Goal: Task Accomplishment & Management: Use online tool/utility

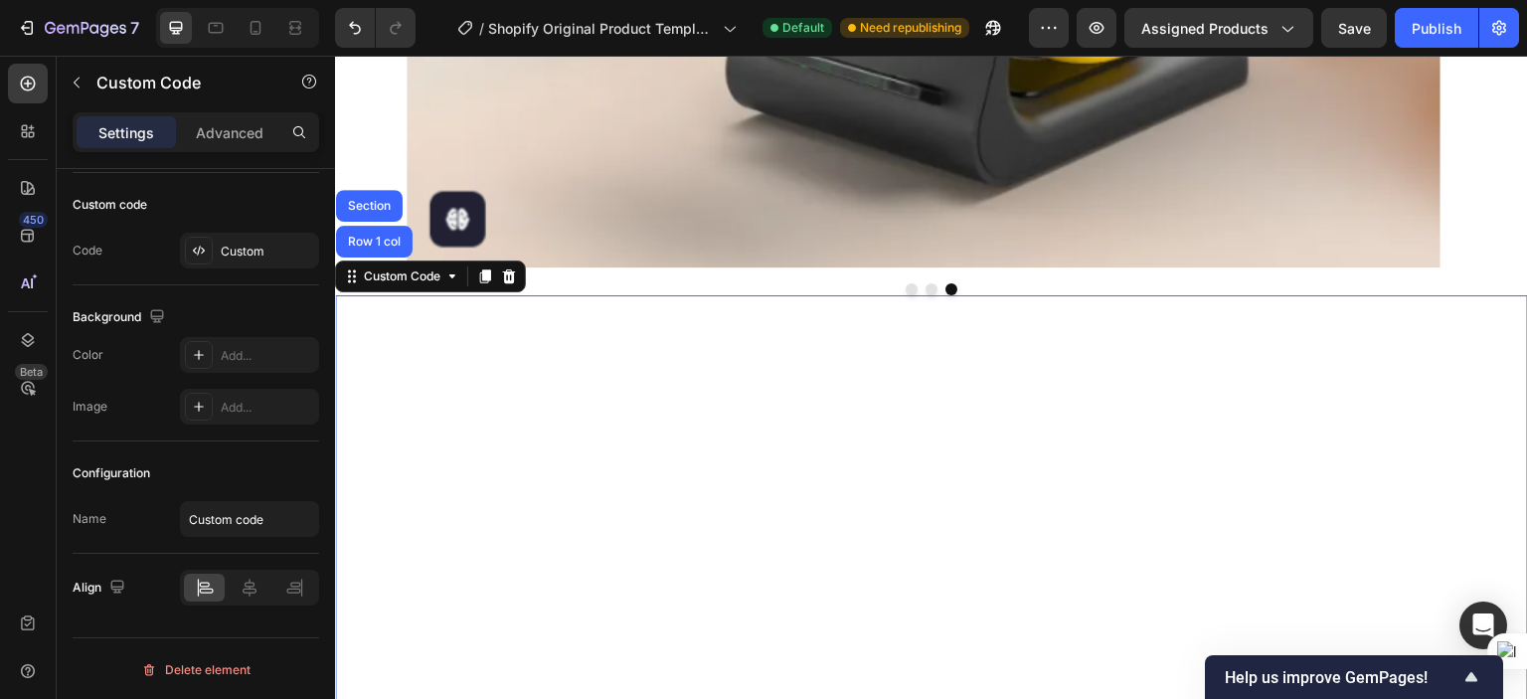
scroll to position [911, 0]
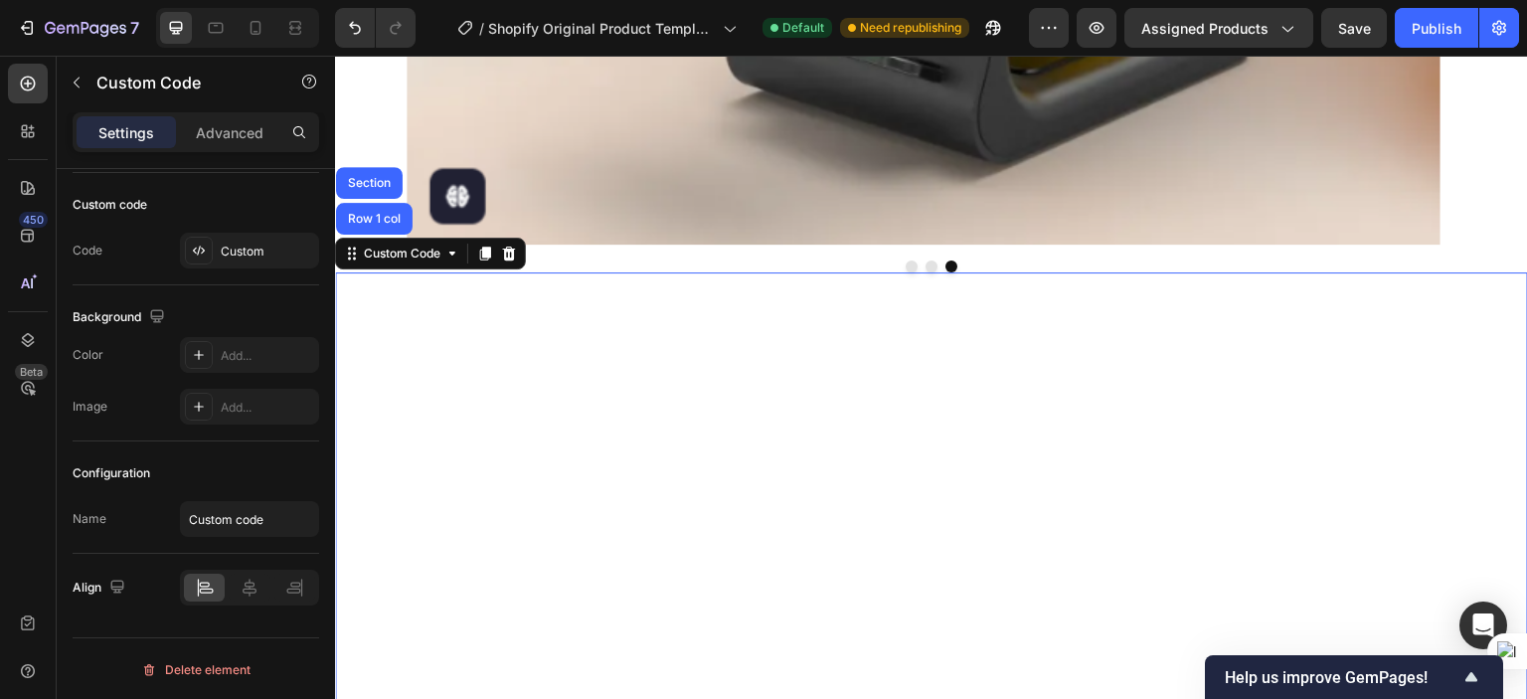
click at [745, 346] on video at bounding box center [931, 570] width 1193 height 597
click at [681, 350] on video at bounding box center [931, 570] width 1193 height 597
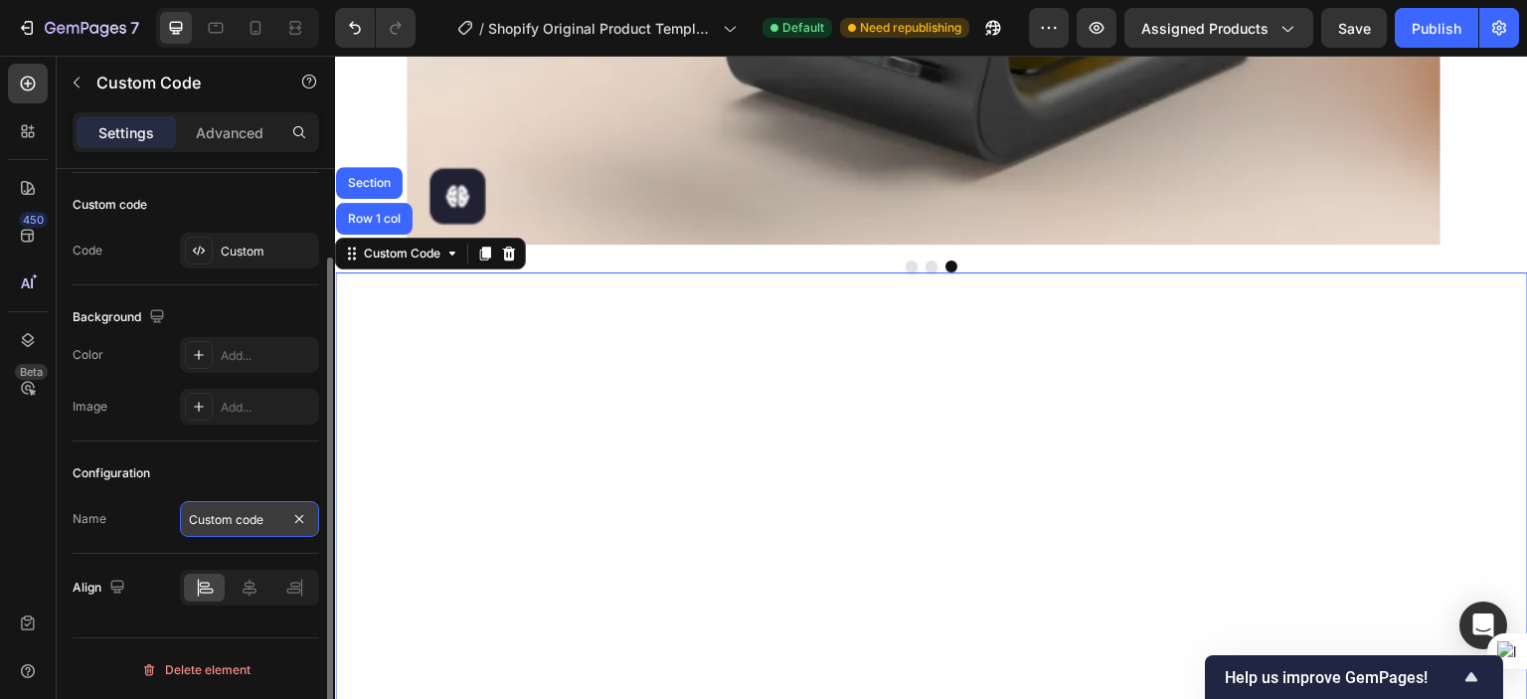
click at [193, 518] on input "Custom code" at bounding box center [249, 519] width 139 height 36
click at [140, 488] on div "Configuration Name Custom code" at bounding box center [196, 497] width 247 height 112
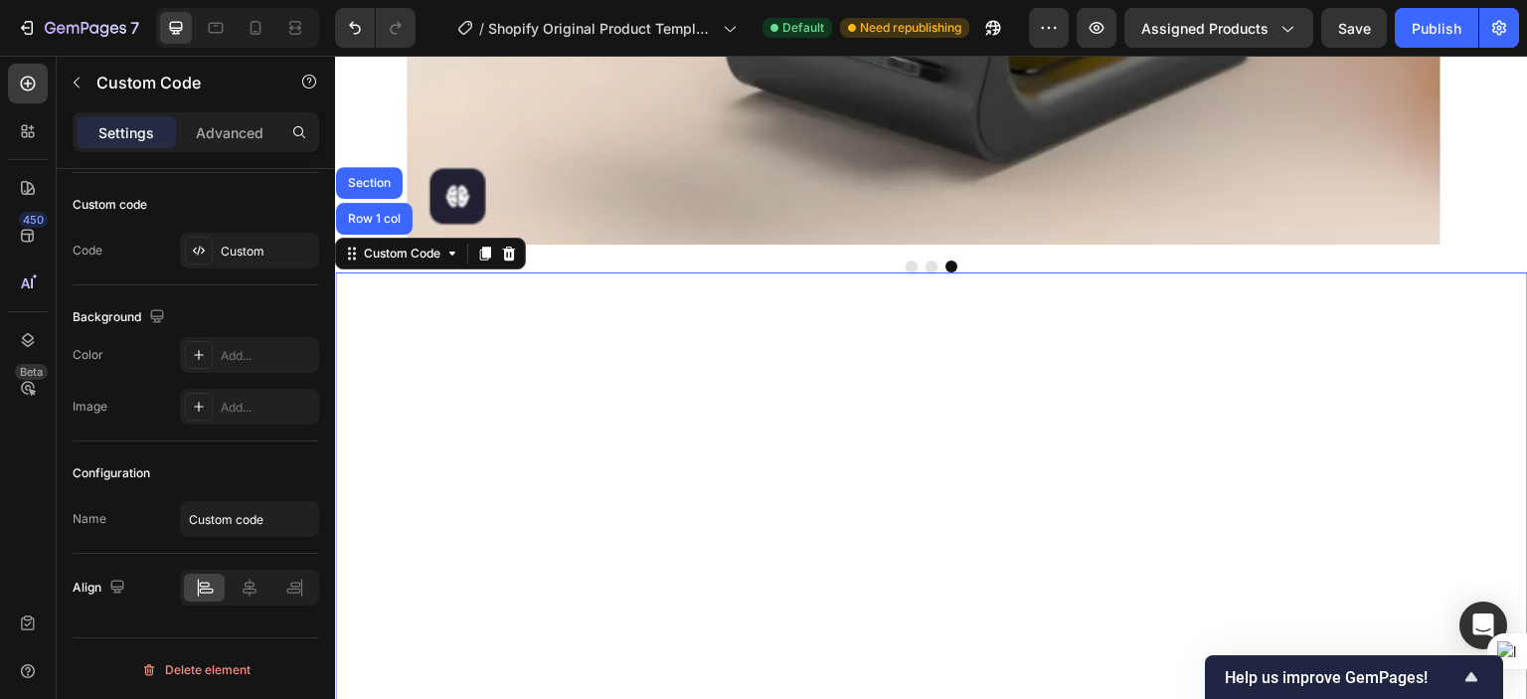
click at [578, 336] on video at bounding box center [931, 570] width 1193 height 597
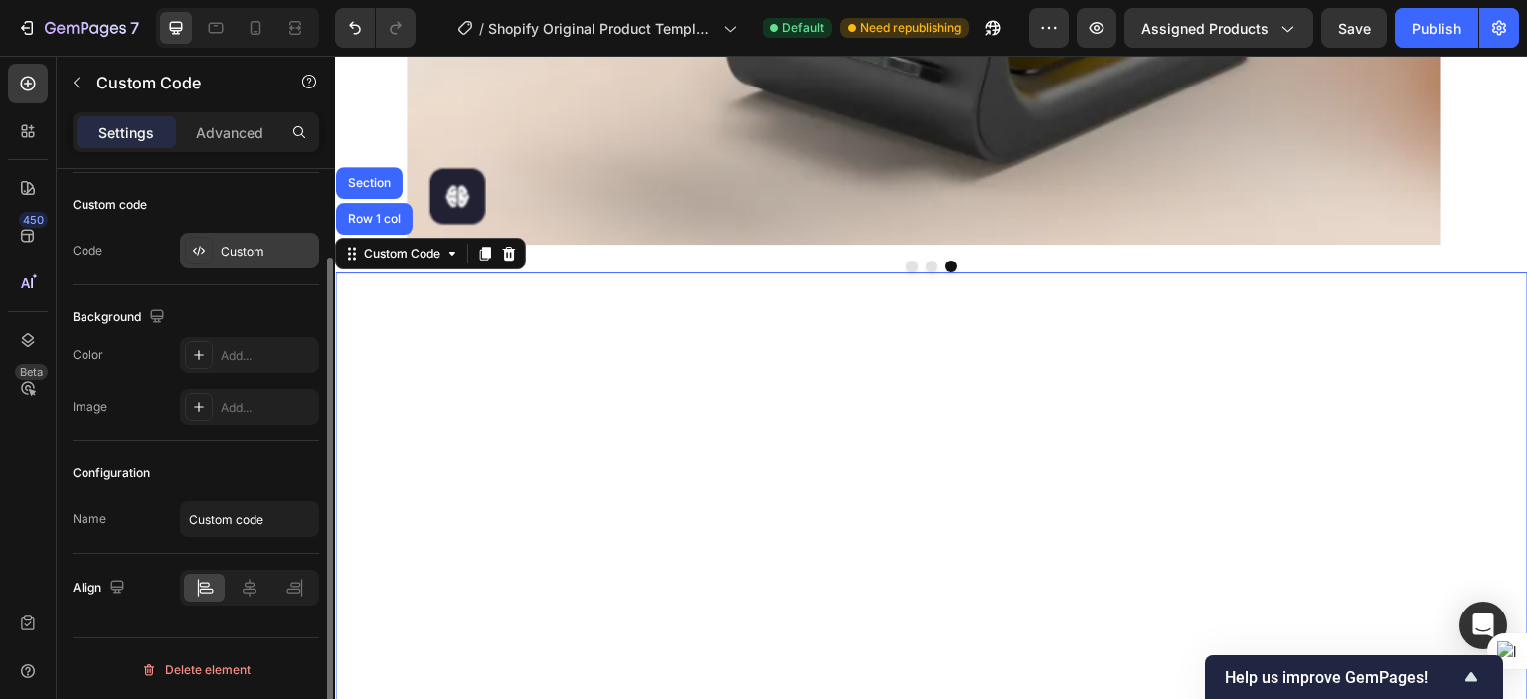
click at [226, 249] on div "Custom" at bounding box center [267, 252] width 93 height 18
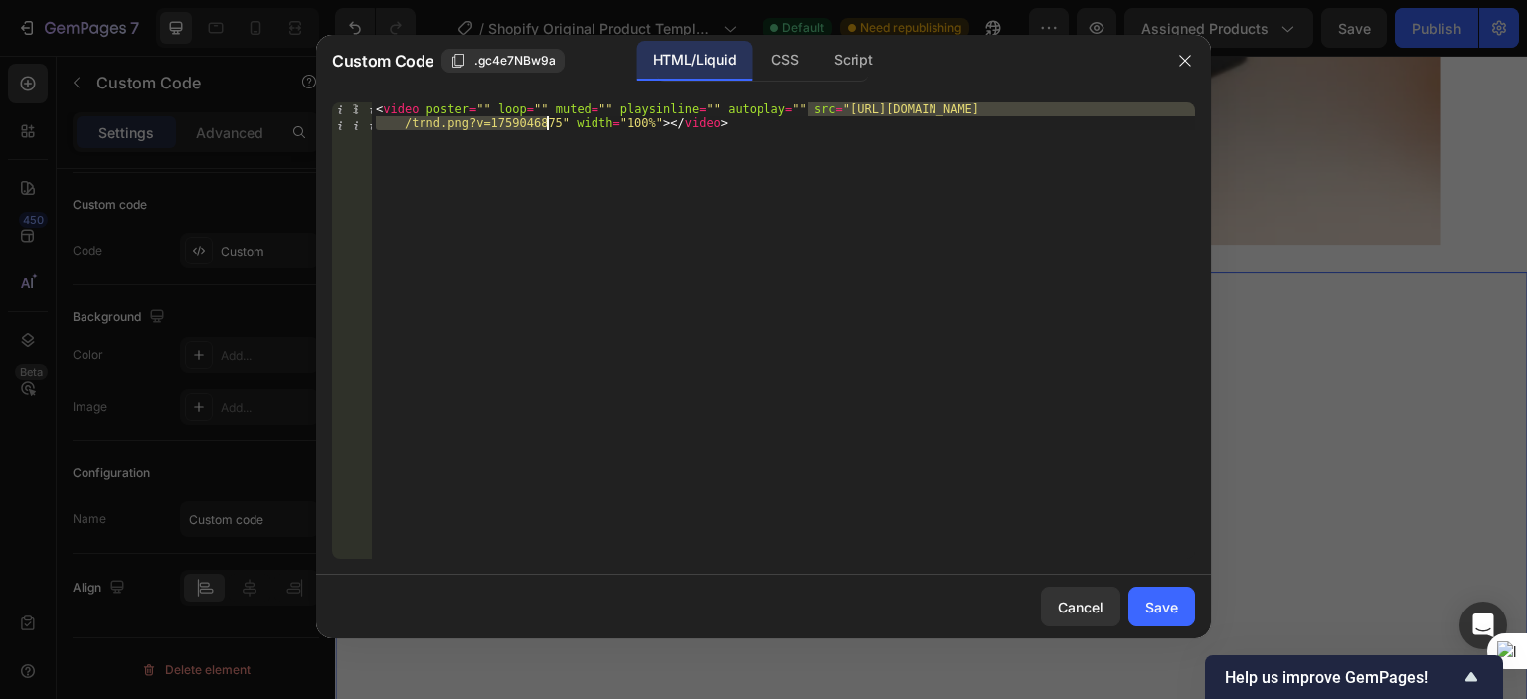
drag, startPoint x: 807, startPoint y: 110, endPoint x: 545, endPoint y: 127, distance: 263.0
click at [545, 127] on div "< video poster = "" loop = "" muted = "" playsinline = "" autoplay = "" src = "…" at bounding box center [783, 358] width 823 height 512
paste textarea "2025-09-28_11-43-03.mkv?v=1759052691"
type textarea "<video poster="" loop="" muted="" playsinline="" autoplay="" src="[URL][DOMAIN_…"
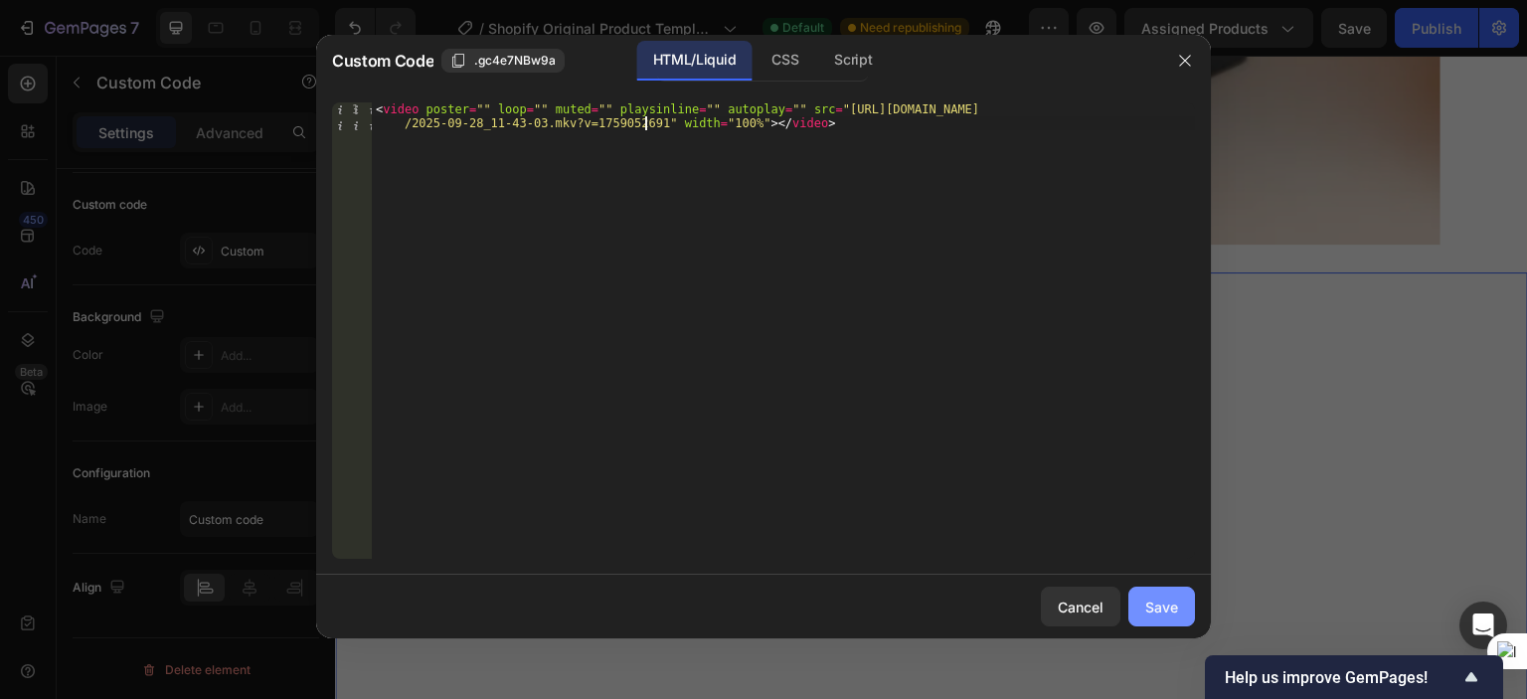
click at [1157, 616] on div "Save" at bounding box center [1161, 607] width 33 height 21
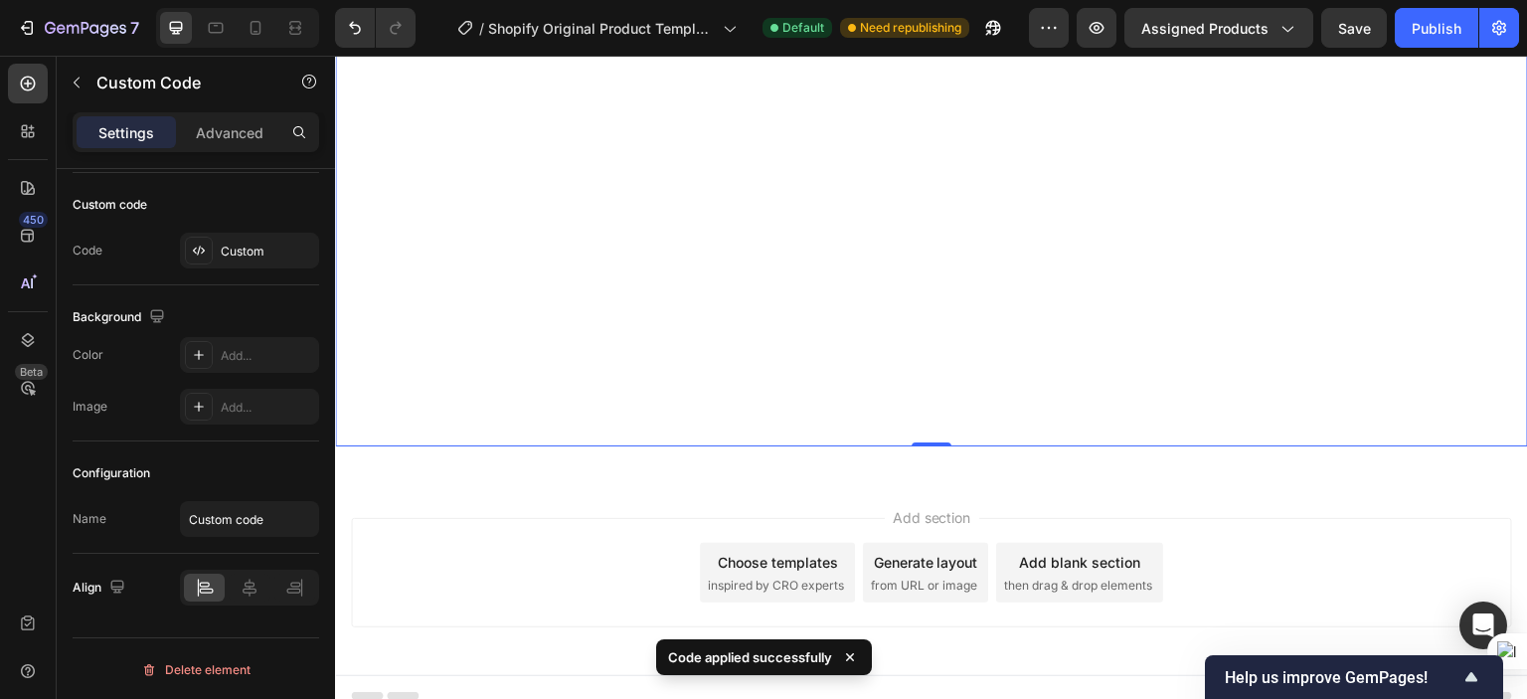
scroll to position [1408, 0]
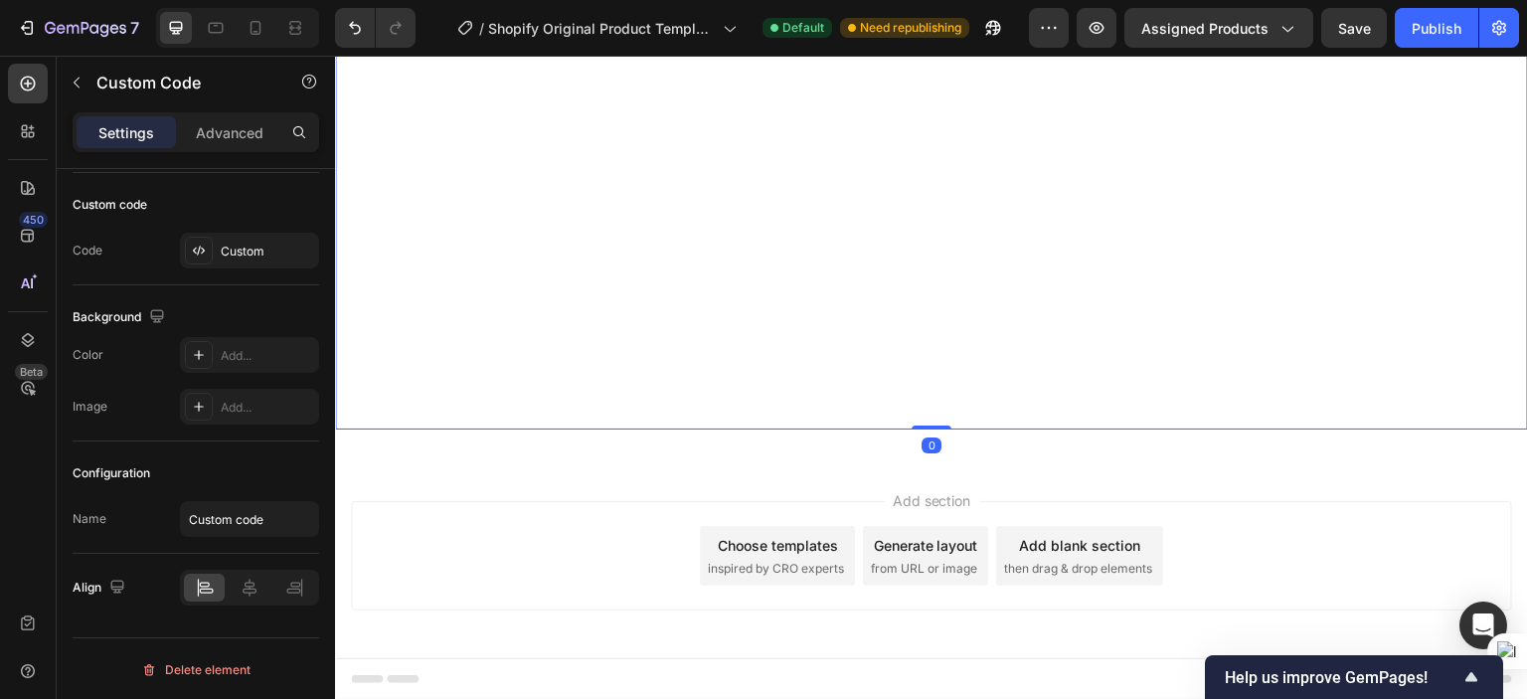
drag, startPoint x: 929, startPoint y: 441, endPoint x: 925, endPoint y: 318, distance: 123.4
click at [925, 318] on div "Custom Code Row 1 col Section 0" at bounding box center [931, 131] width 1193 height 597
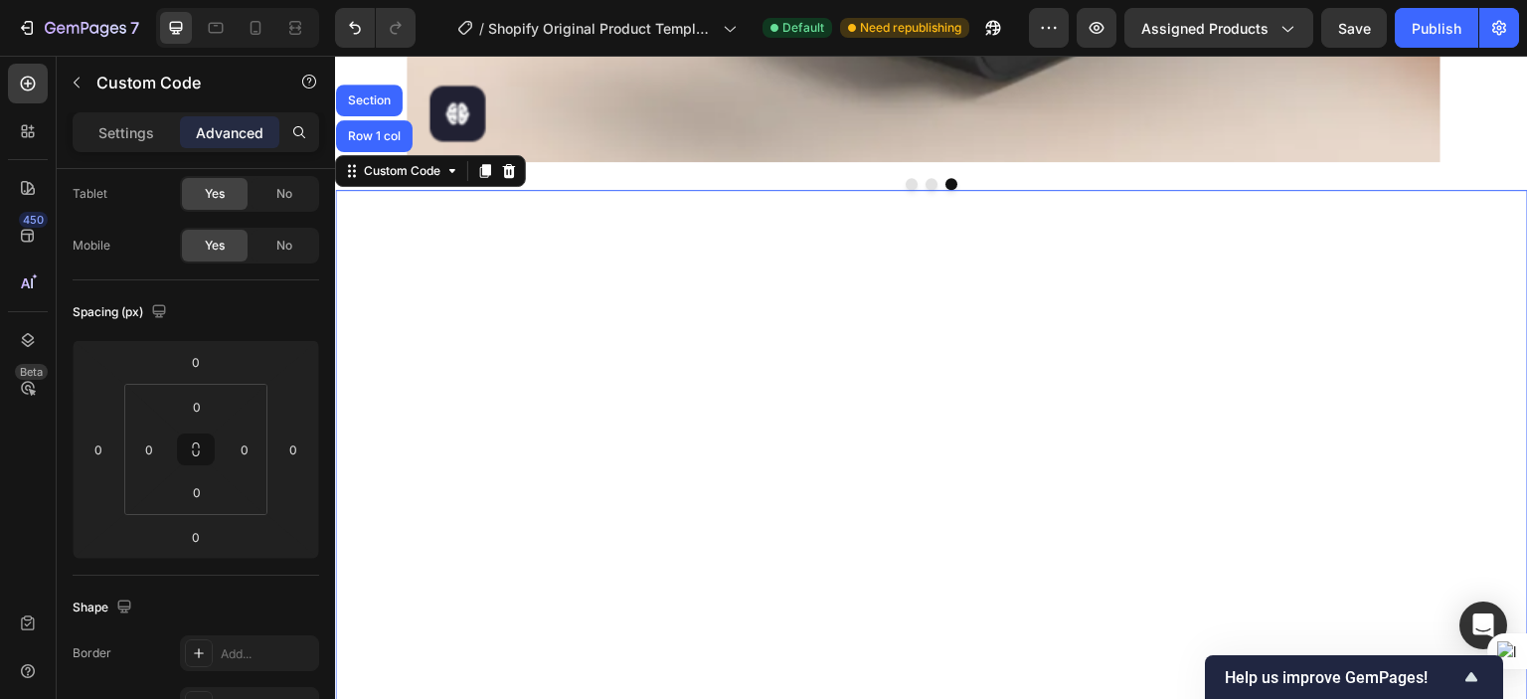
scroll to position [1010, 0]
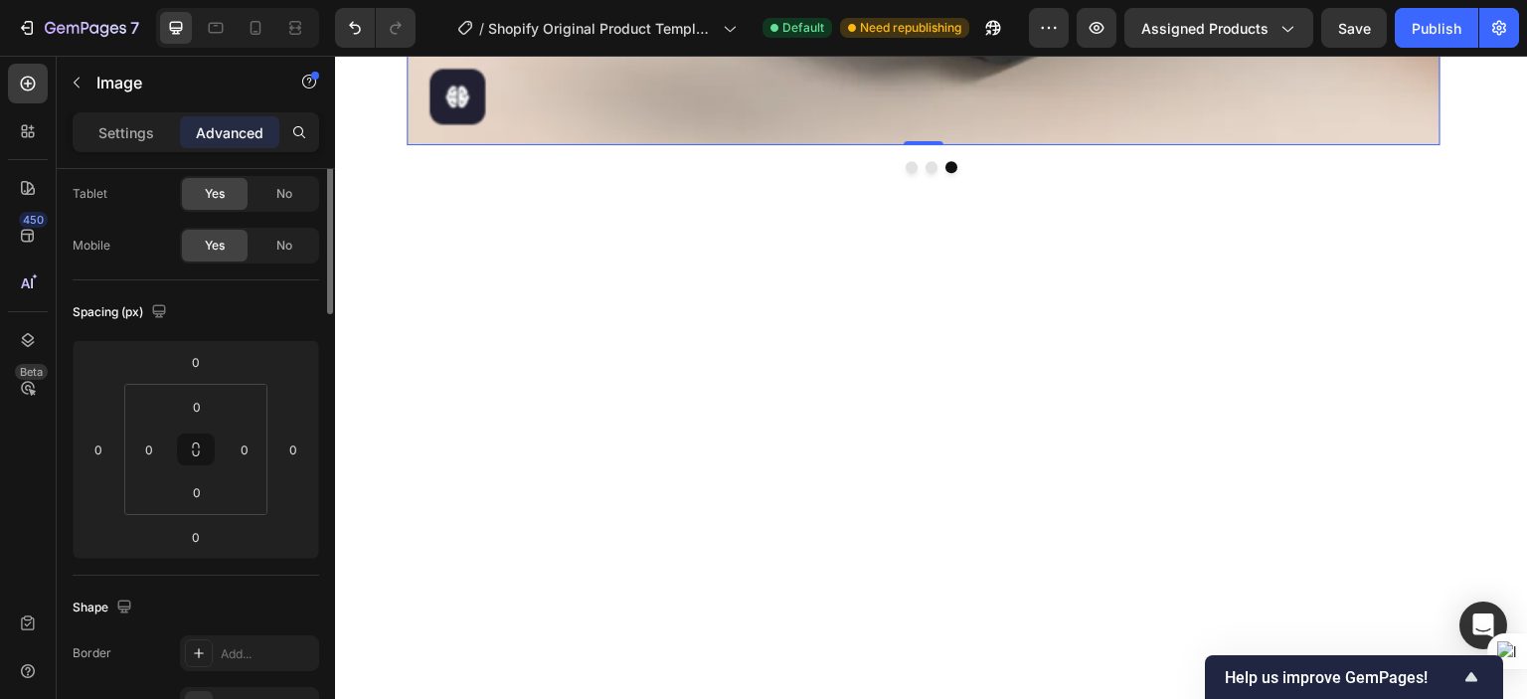
scroll to position [0, 0]
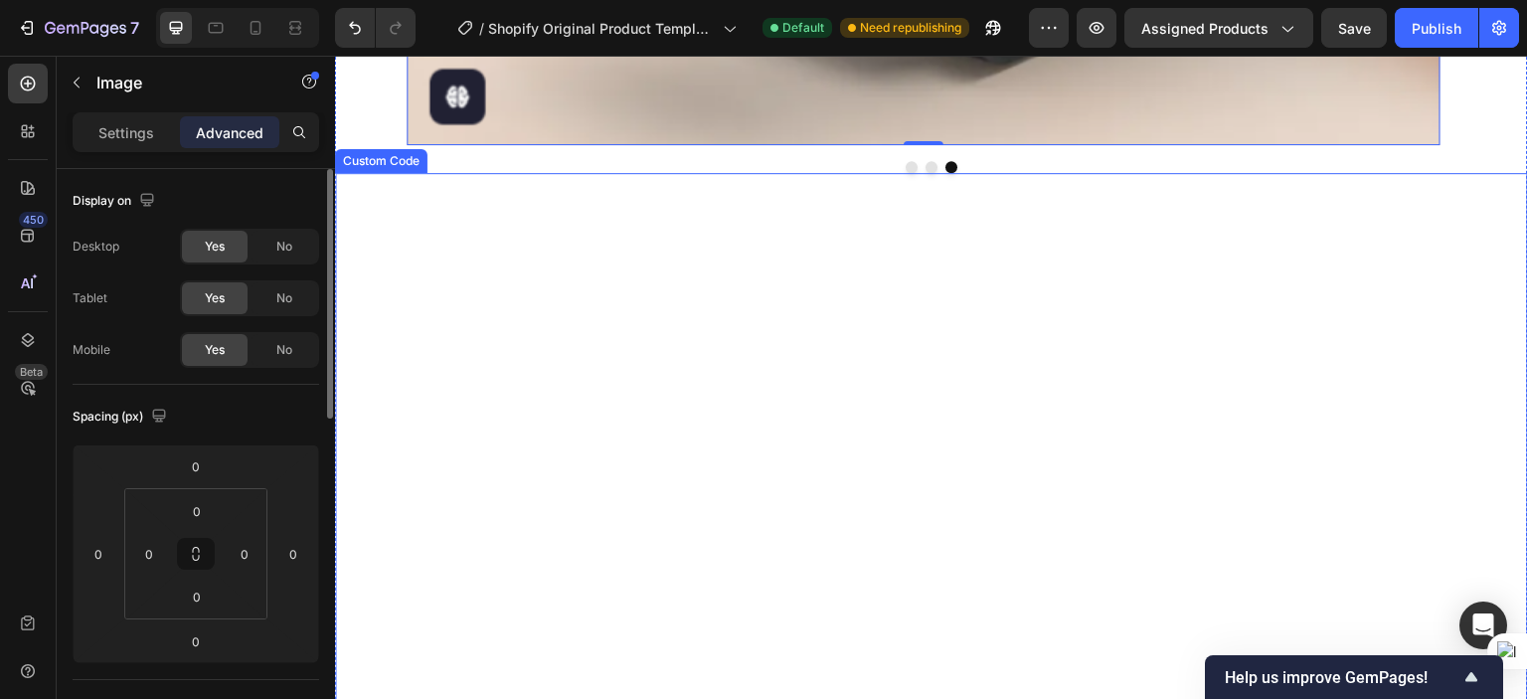
click at [708, 239] on video at bounding box center [931, 471] width 1193 height 597
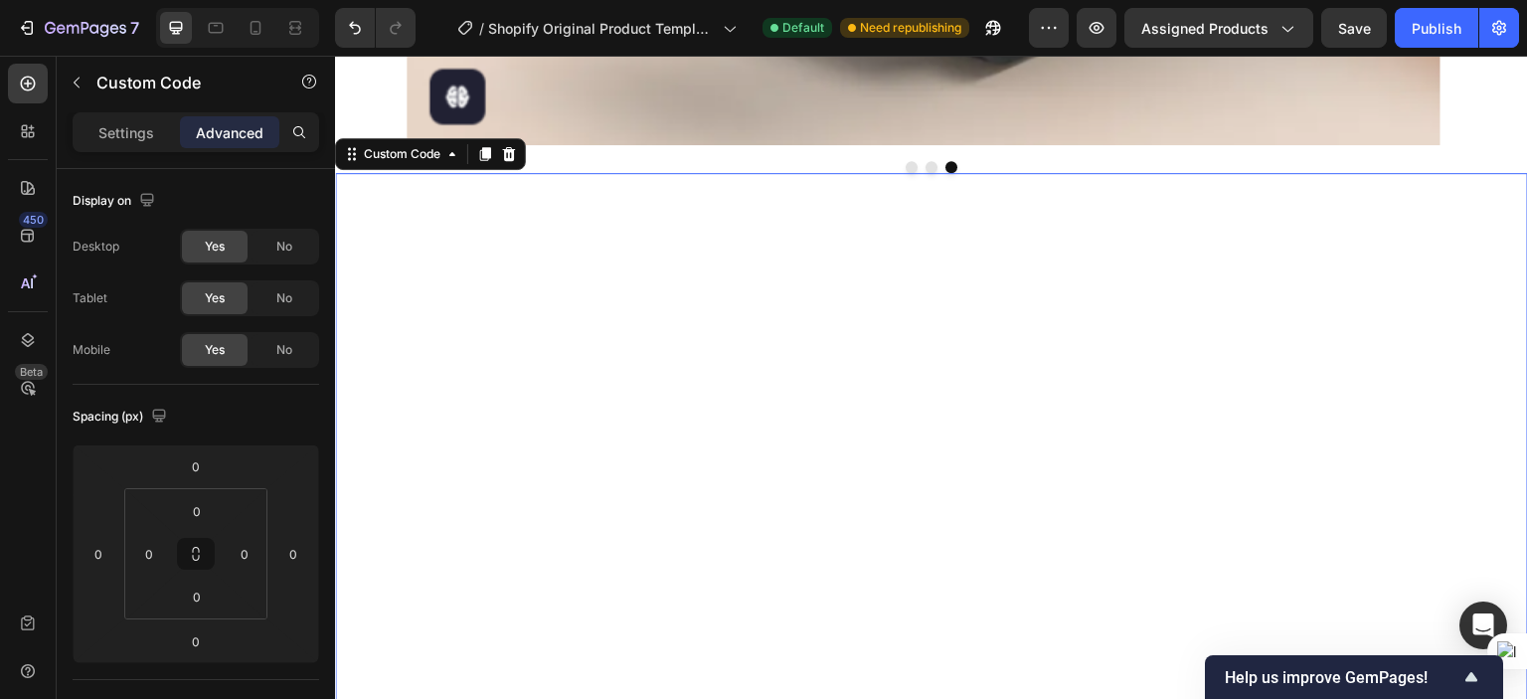
click at [993, 394] on video at bounding box center [931, 471] width 1193 height 597
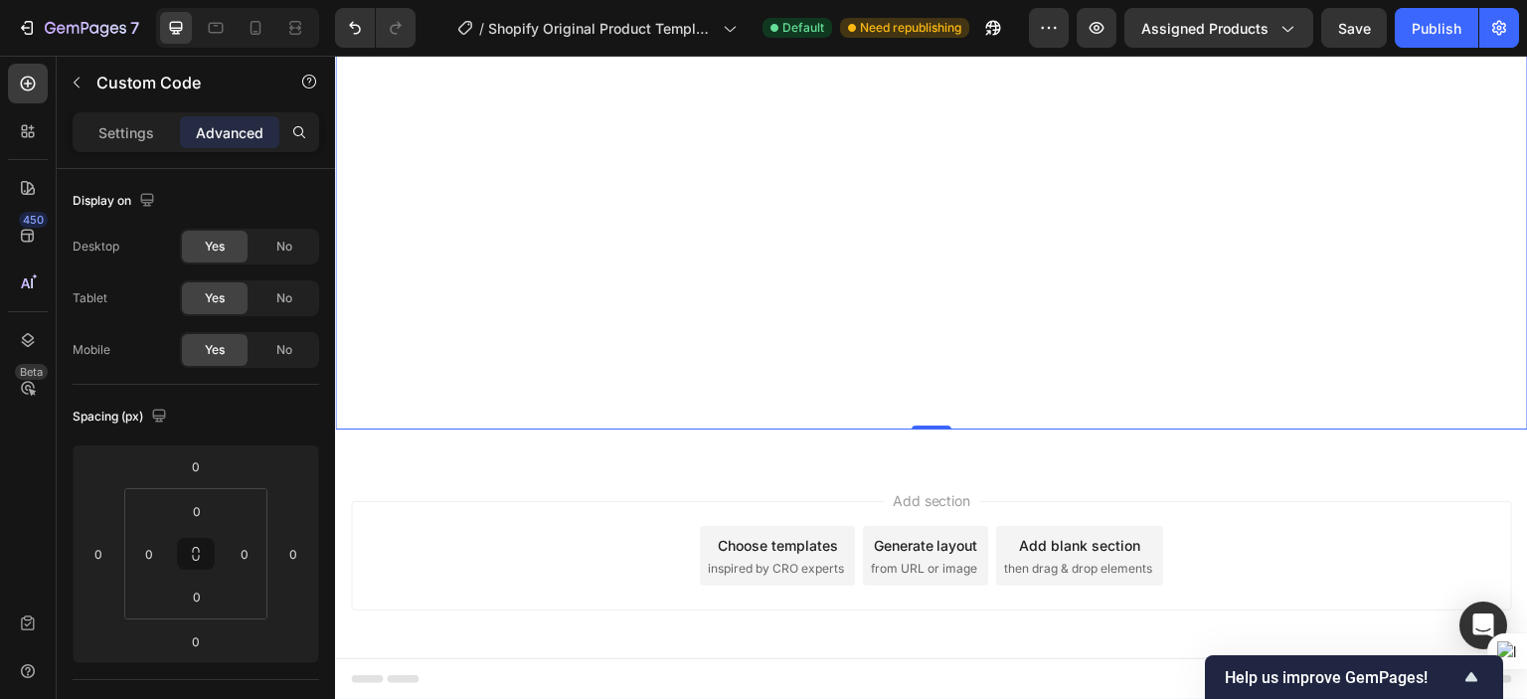
scroll to position [1424, 0]
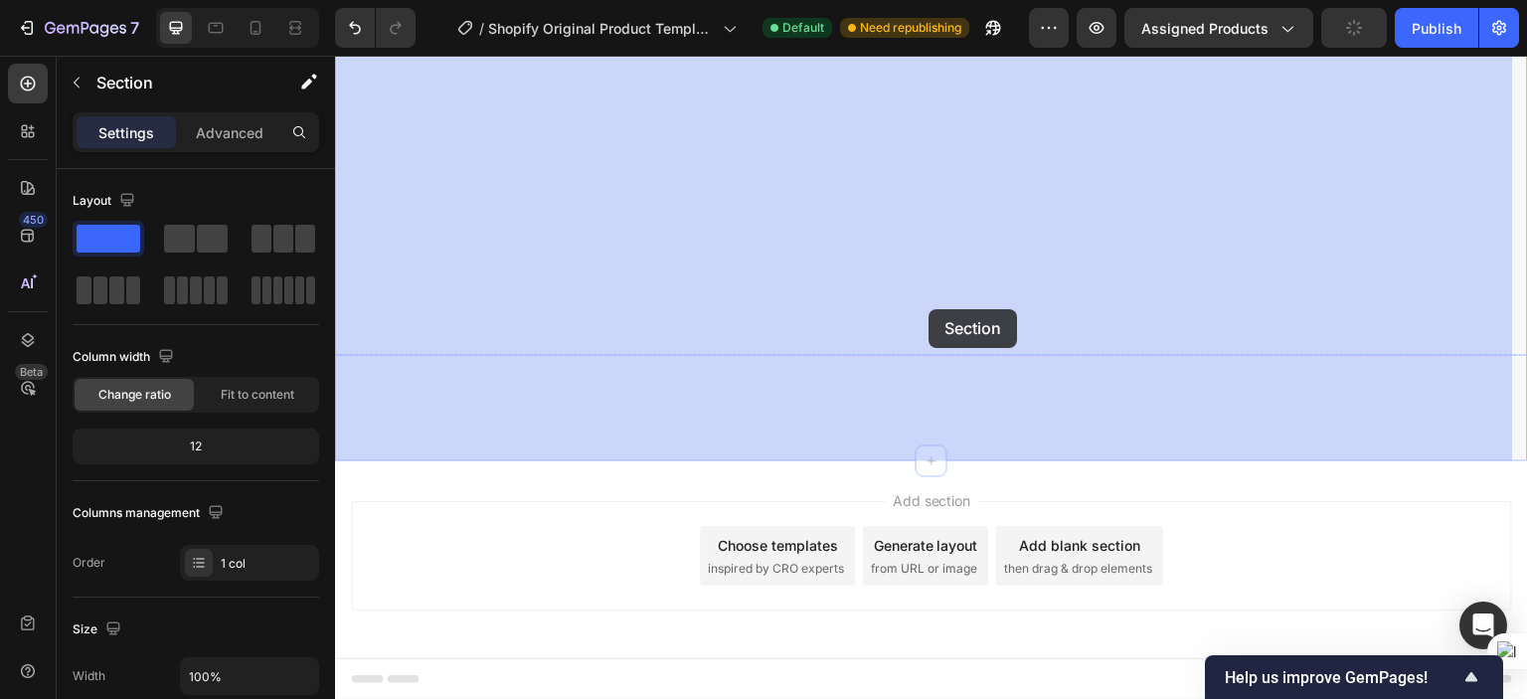
drag, startPoint x: 932, startPoint y: 429, endPoint x: 929, endPoint y: 309, distance: 119.4
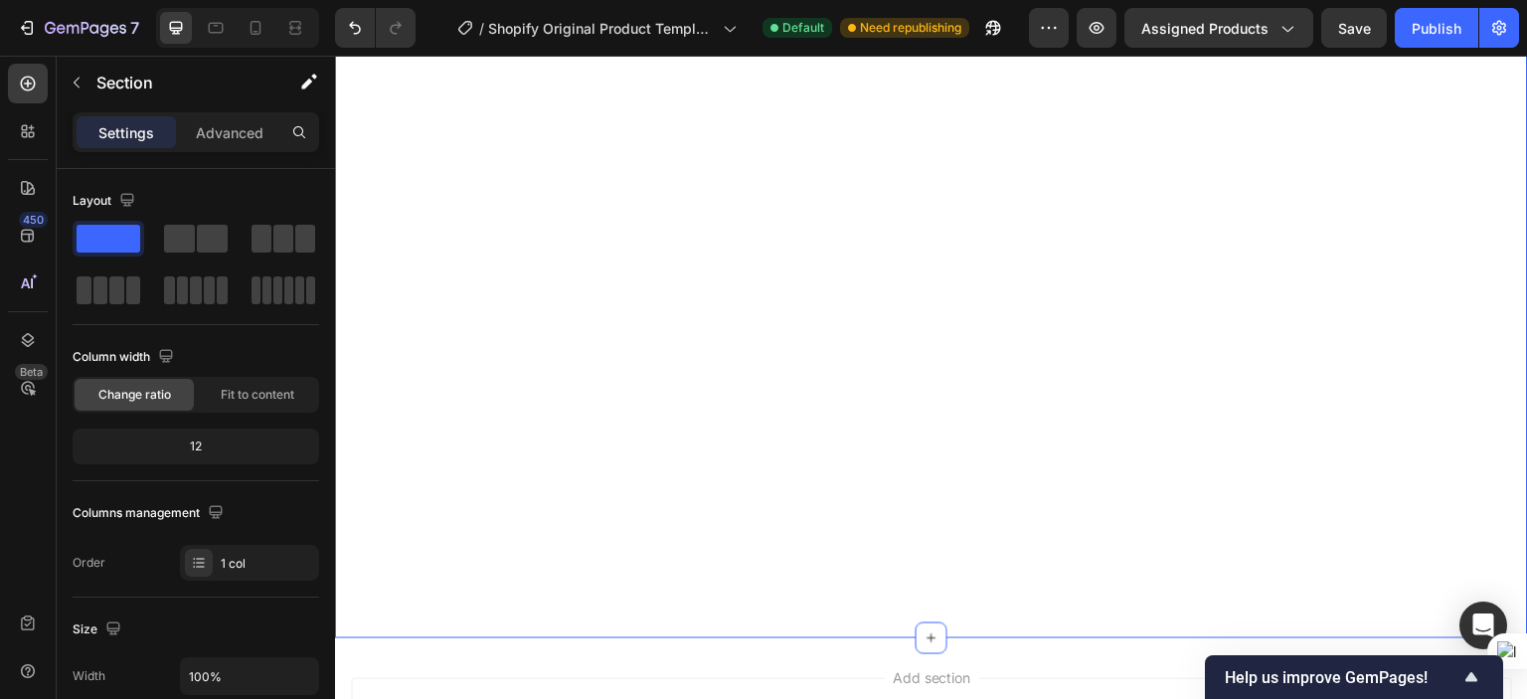
scroll to position [1126, 0]
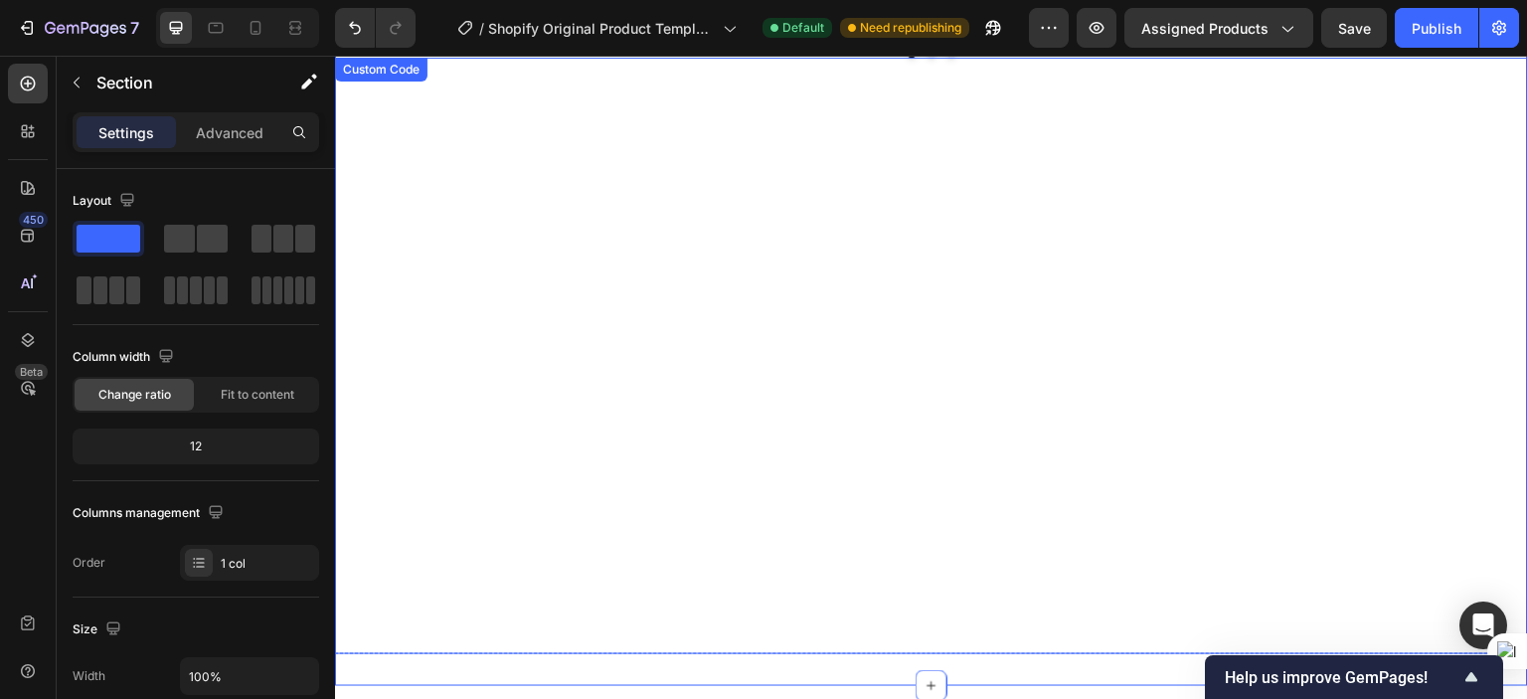
click at [709, 223] on video at bounding box center [931, 356] width 1193 height 597
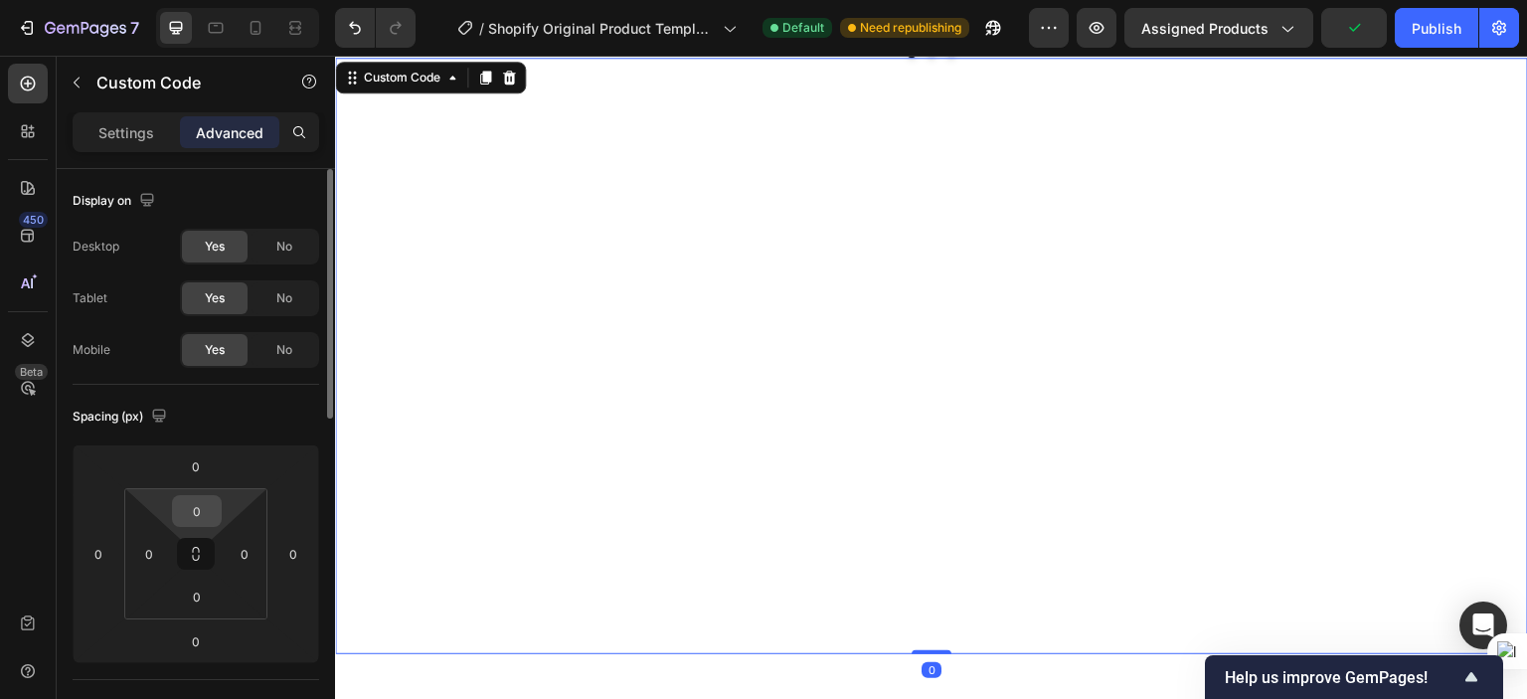
click at [194, 508] on input "0" at bounding box center [197, 511] width 40 height 30
click at [191, 468] on input "0" at bounding box center [196, 466] width 40 height 30
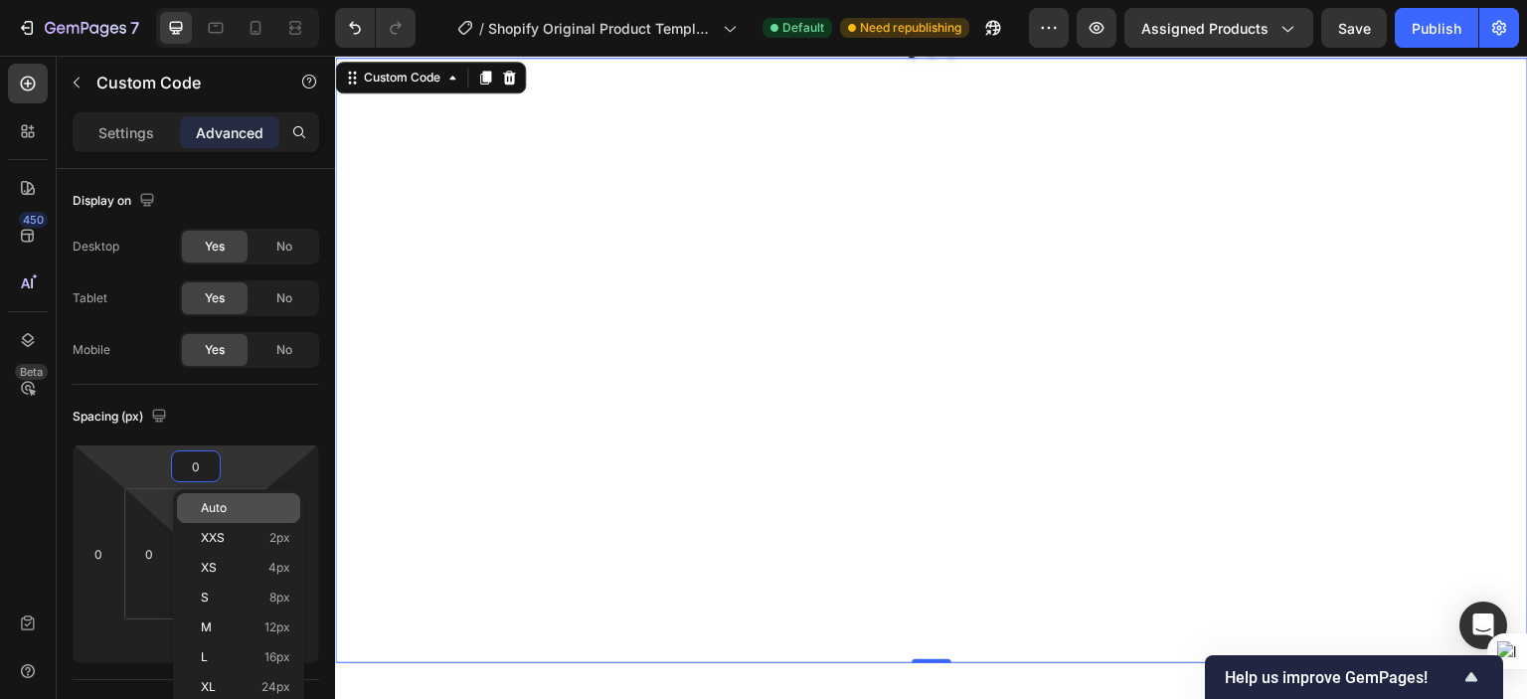
drag, startPoint x: 137, startPoint y: 495, endPoint x: 181, endPoint y: 514, distance: 47.7
click at [139, 0] on html "7 / Shopify Original Product Template Default Need republishing Preview Assigne…" at bounding box center [763, 0] width 1527 height 0
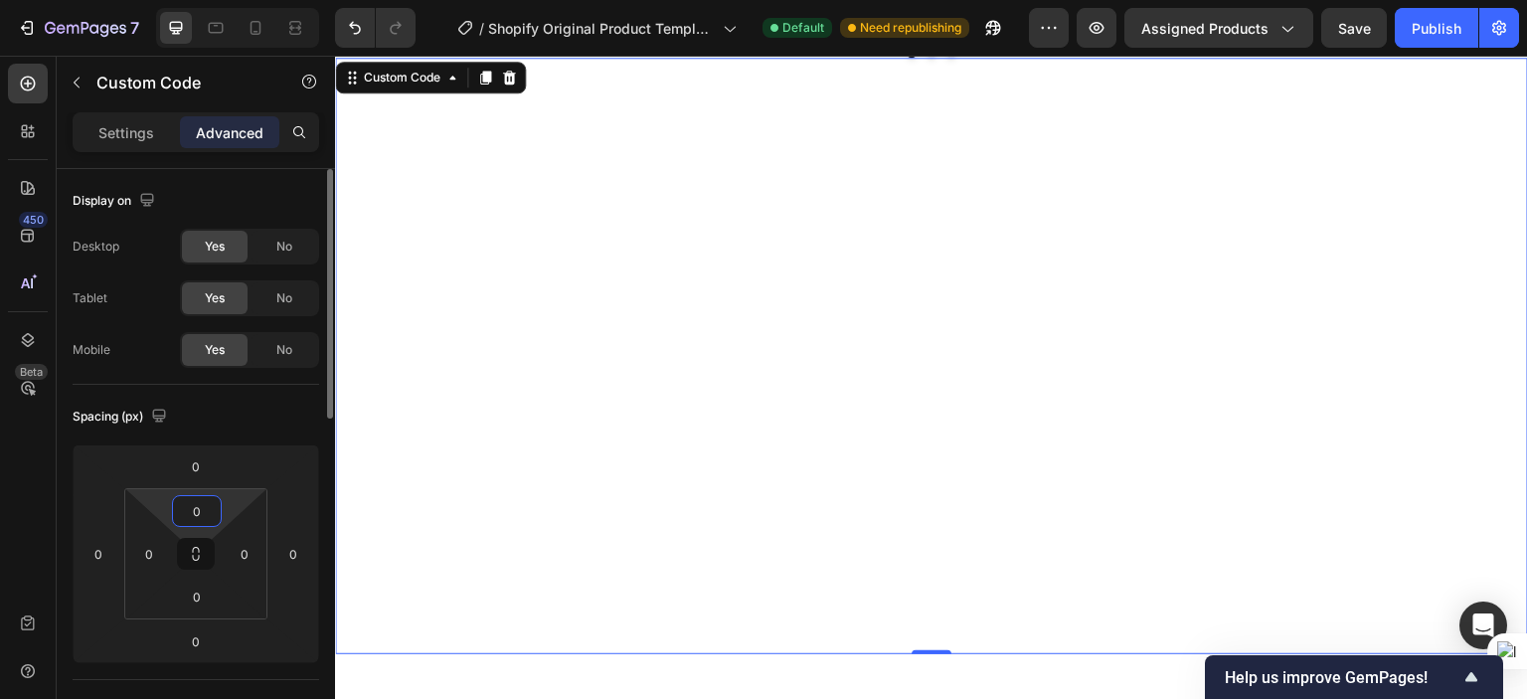
type input "0"
click at [265, 391] on div "Spacing (px) 0 0 0 0 0 0 0 0" at bounding box center [196, 532] width 247 height 295
click at [127, 138] on p "Settings" at bounding box center [126, 132] width 56 height 21
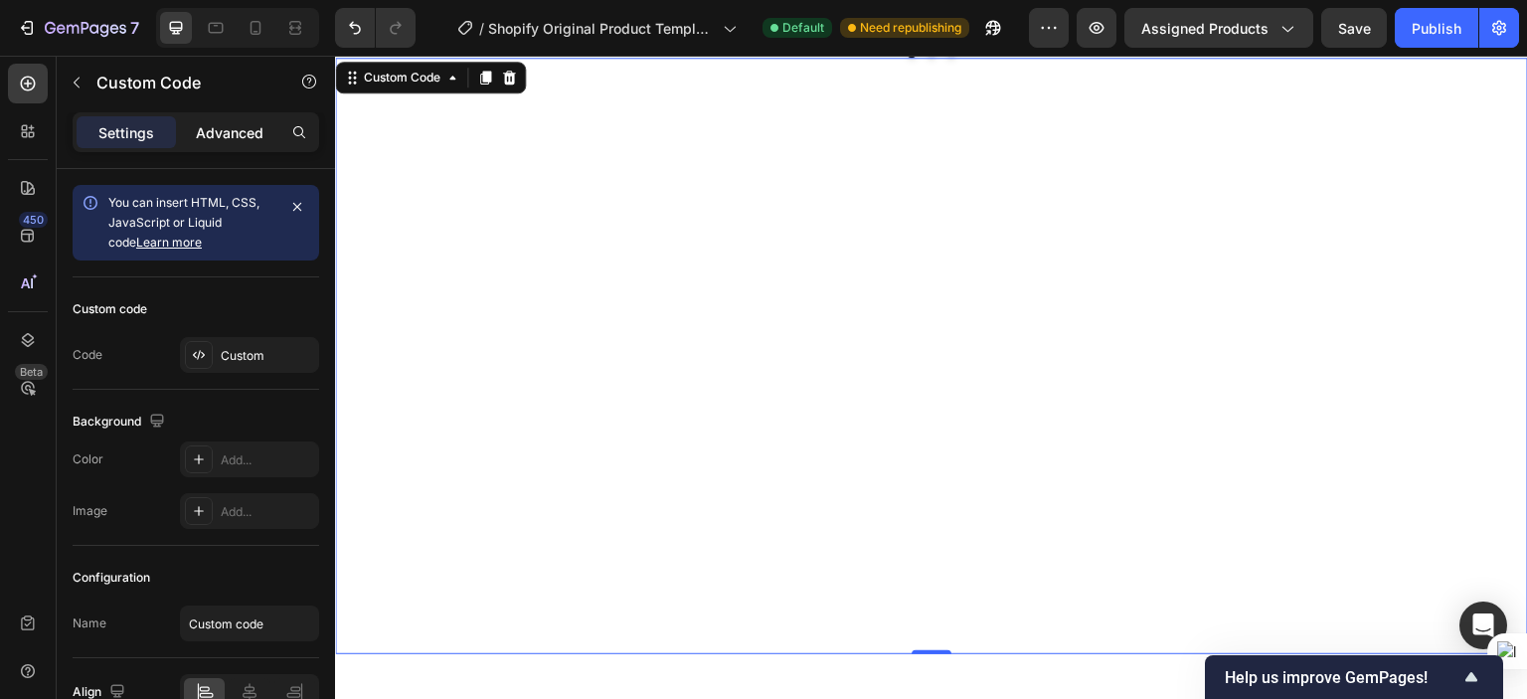
click at [213, 135] on p "Advanced" at bounding box center [230, 132] width 68 height 21
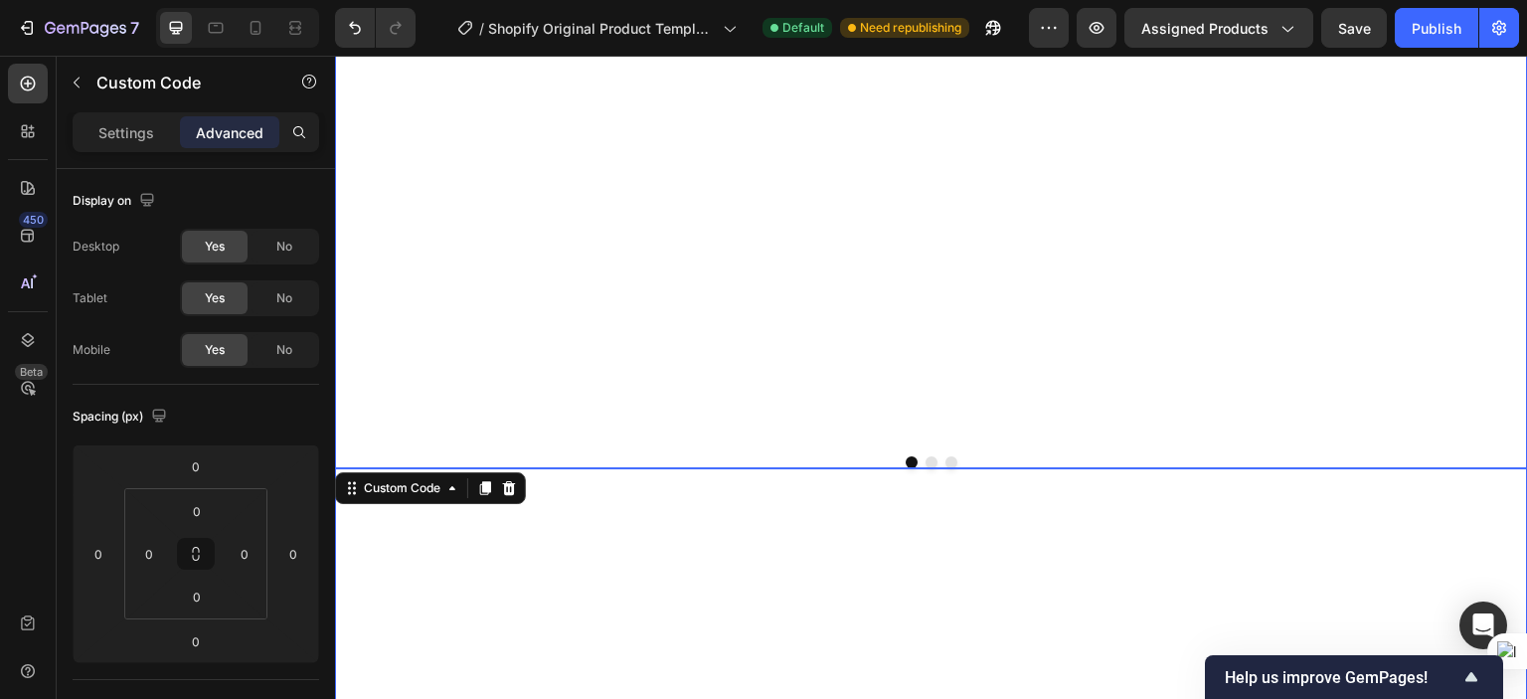
scroll to position [927, 0]
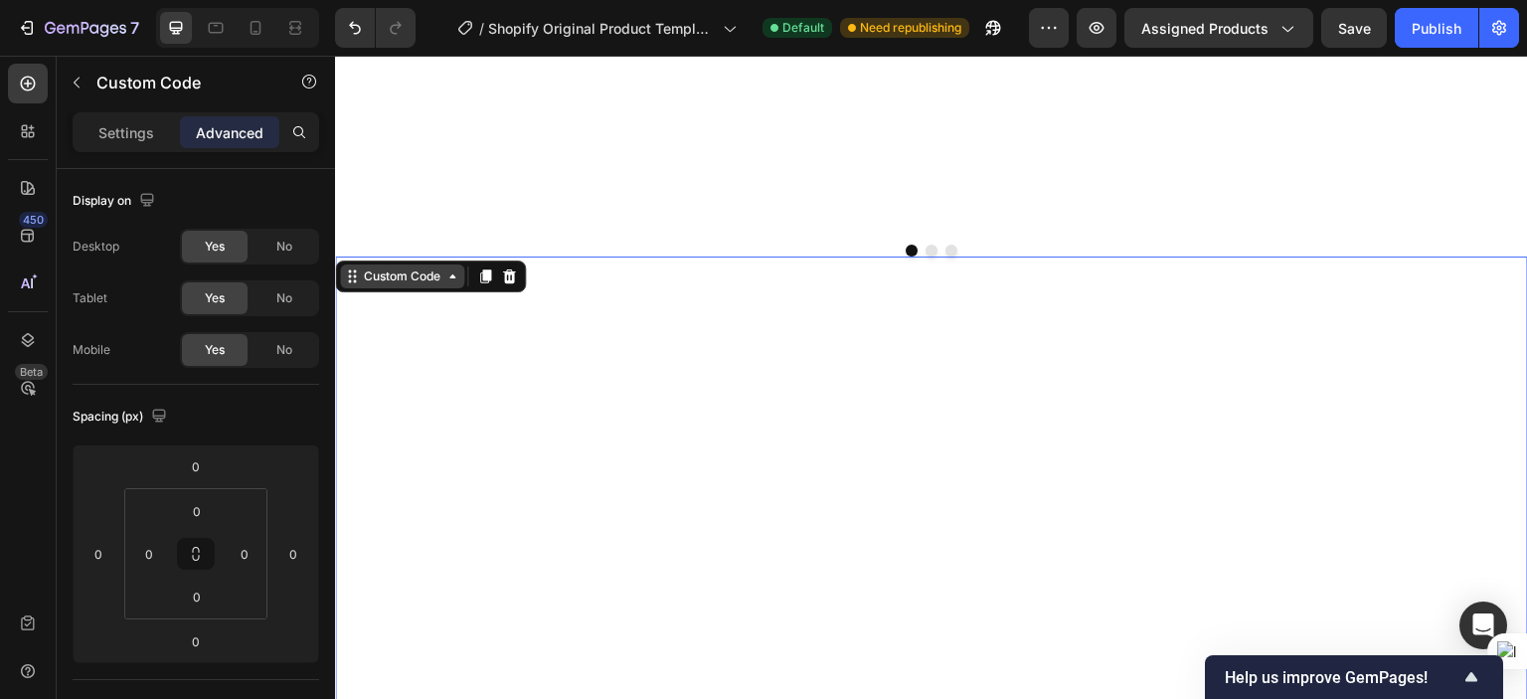
click at [457, 288] on div "Custom Code" at bounding box center [402, 276] width 124 height 24
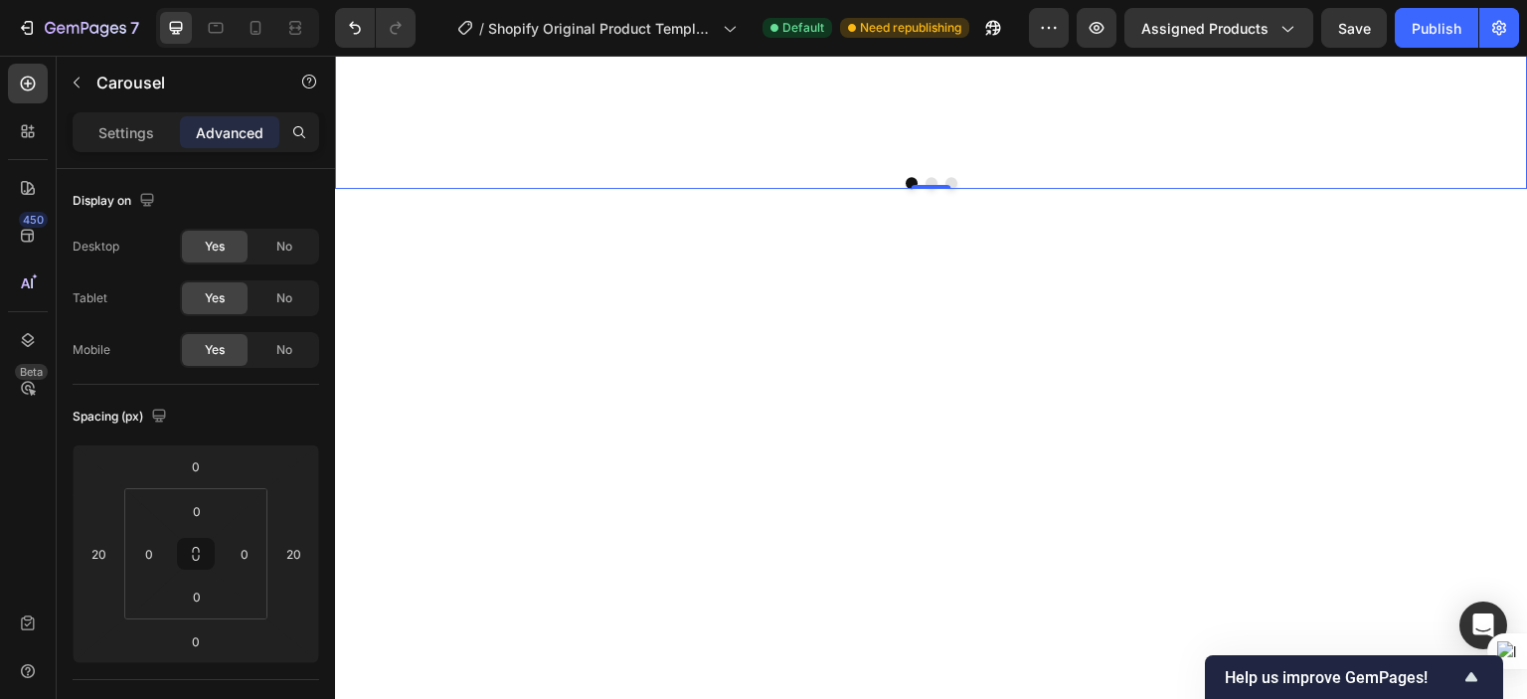
scroll to position [1026, 0]
